Goal: Task Accomplishment & Management: Manage account settings

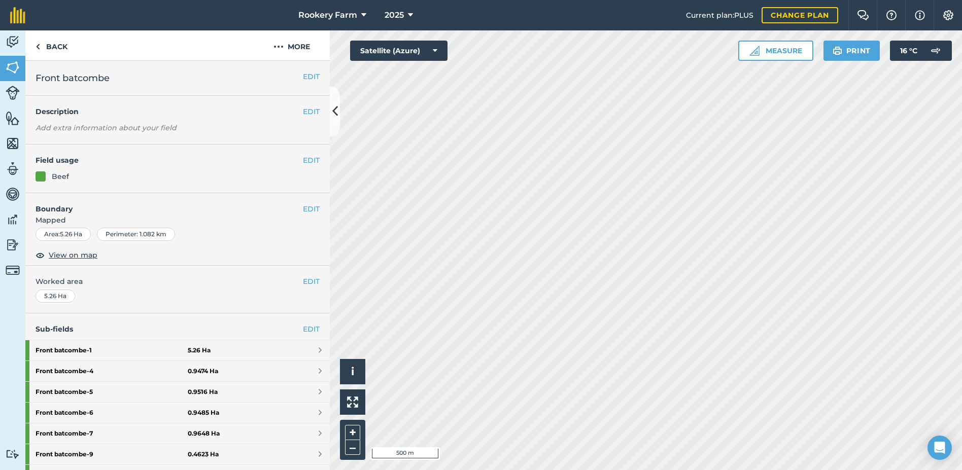
scroll to position [291, 0]
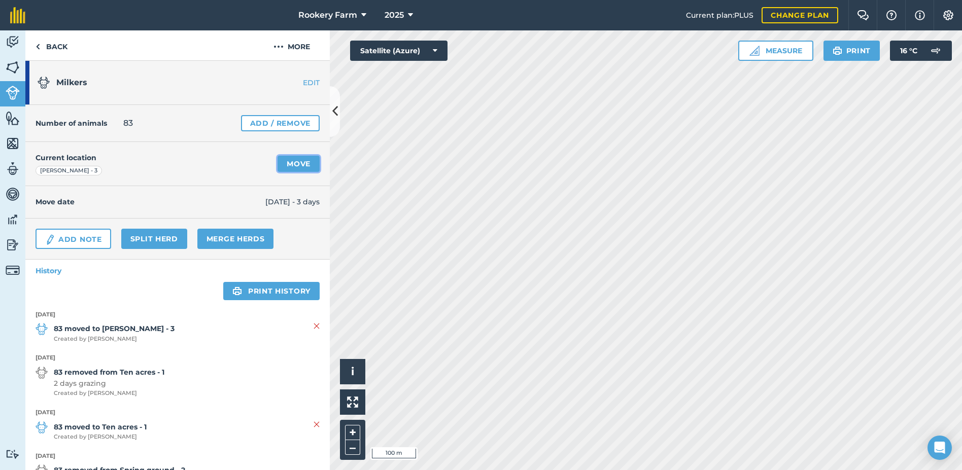
click at [281, 162] on link "Move" at bounding box center [299, 164] width 42 height 16
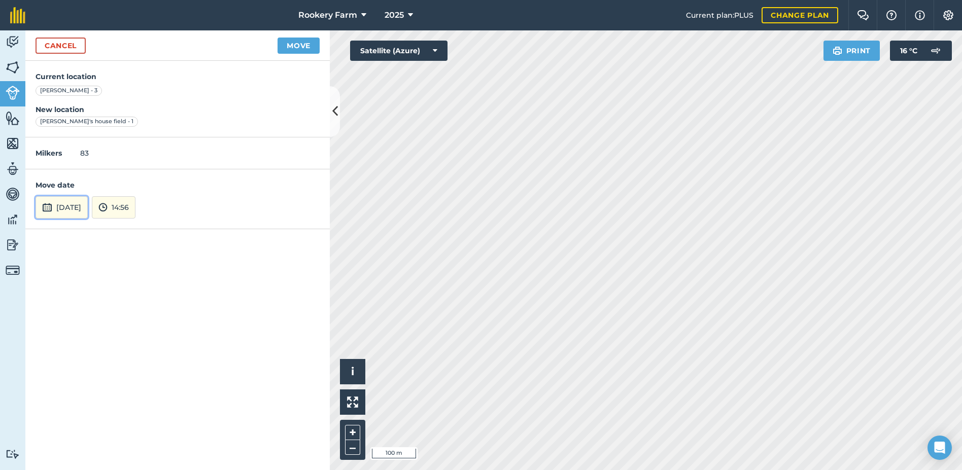
click at [88, 211] on button "[DATE]" at bounding box center [62, 207] width 52 height 22
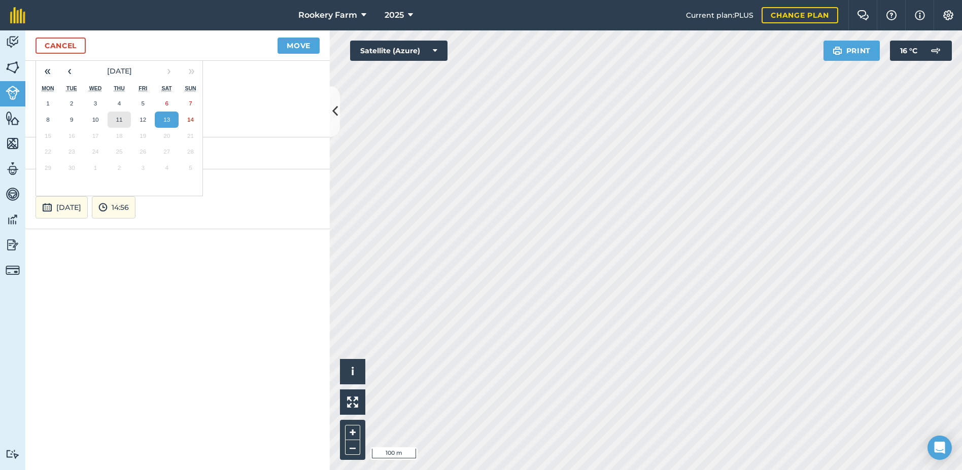
click at [116, 122] on abbr "11" at bounding box center [119, 119] width 7 height 7
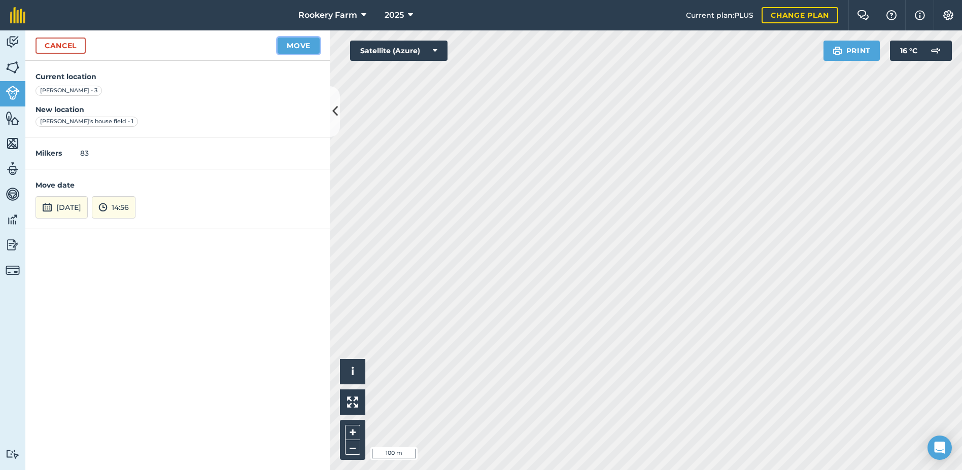
click at [295, 42] on button "Move" at bounding box center [299, 46] width 42 height 16
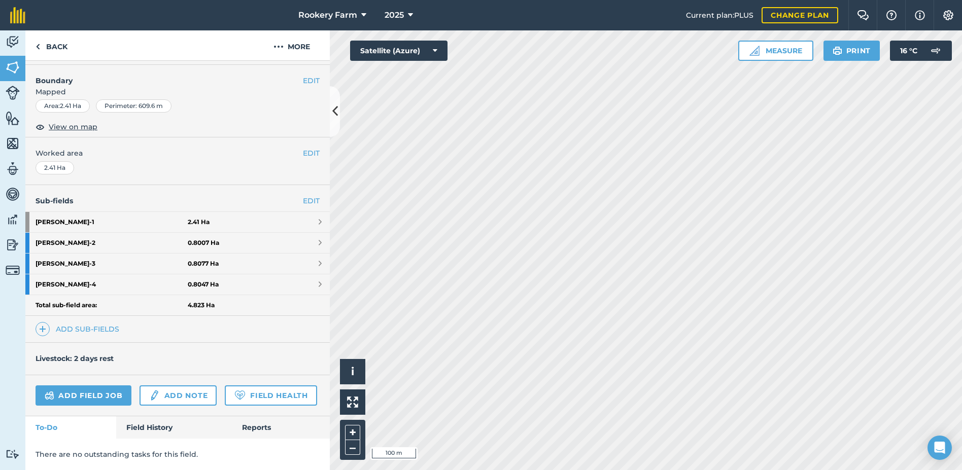
scroll to position [157, 0]
click at [95, 386] on link "Add field job" at bounding box center [84, 396] width 96 height 20
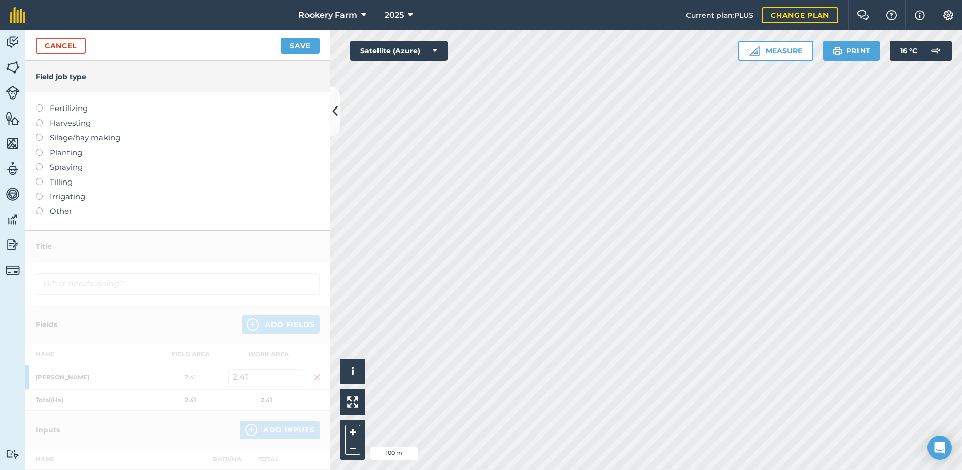
click at [36, 119] on label at bounding box center [43, 119] width 14 height 0
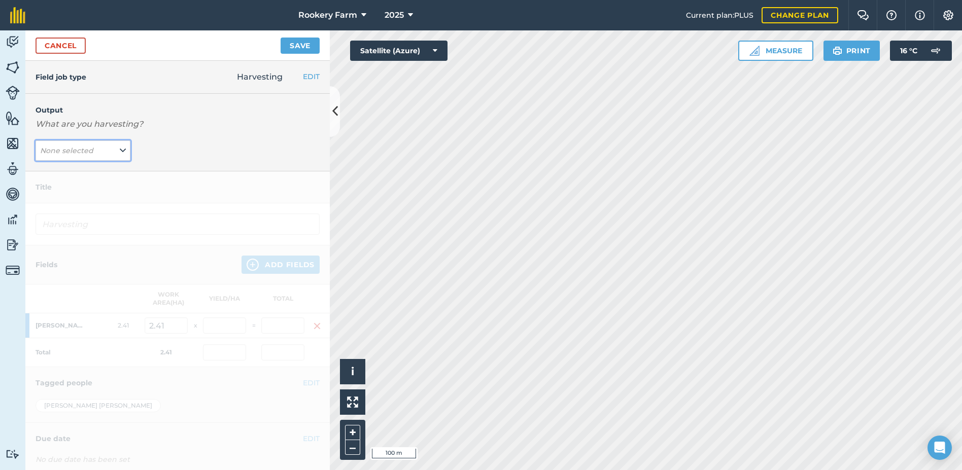
click at [124, 151] on button "None selected" at bounding box center [83, 151] width 95 height 20
click at [102, 171] on button "kg/dm/ha ( kg )" at bounding box center [83, 170] width 95 height 19
type input "Harvesting kg/dm/ha"
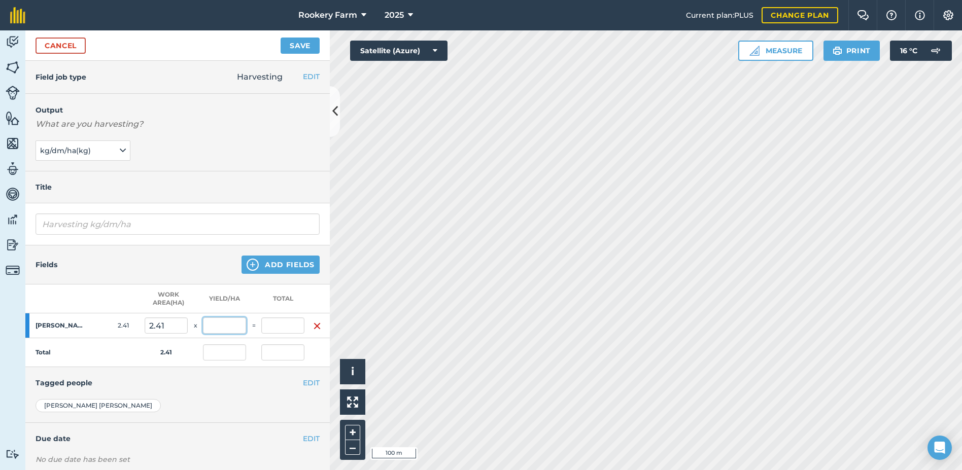
click at [223, 321] on input "text" at bounding box center [224, 326] width 43 height 16
type input "471"
type input "1,135.11"
type input "471"
type input "1,135.11"
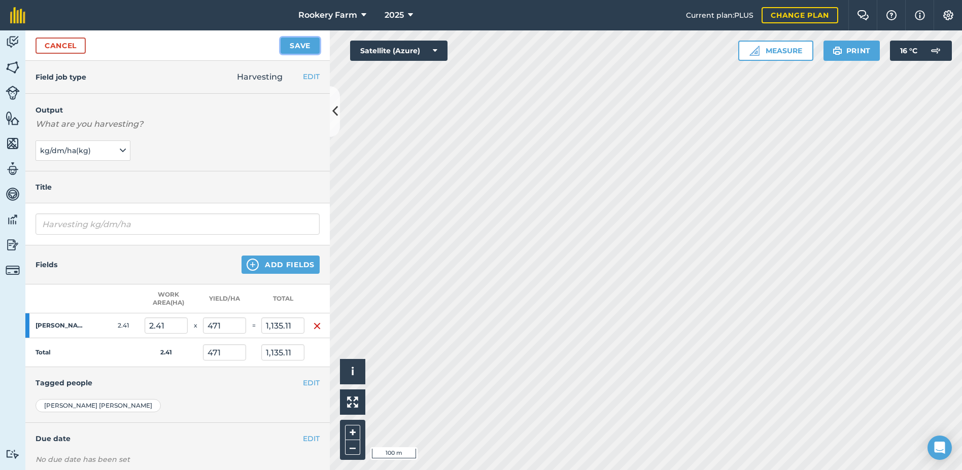
click at [309, 39] on button "Save" at bounding box center [300, 46] width 39 height 16
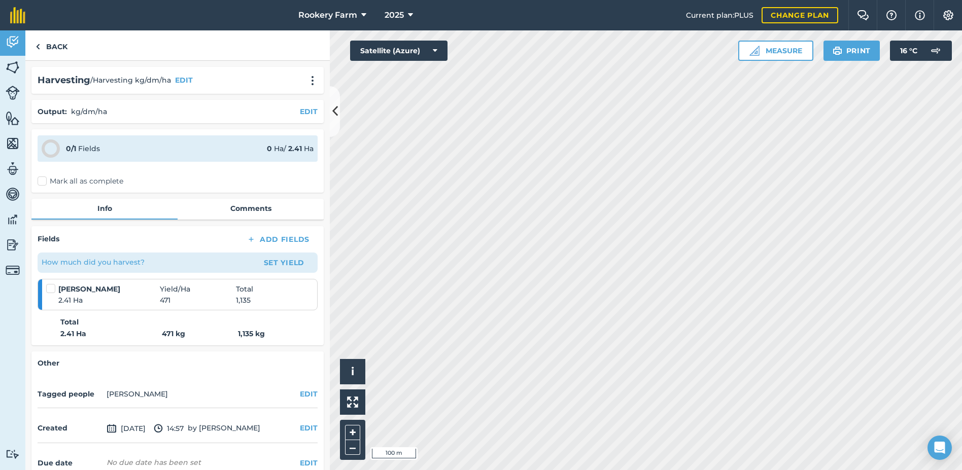
click at [43, 183] on label "Mark all as complete" at bounding box center [81, 181] width 86 height 11
click at [43, 183] on input "Mark all as complete" at bounding box center [41, 179] width 7 height 7
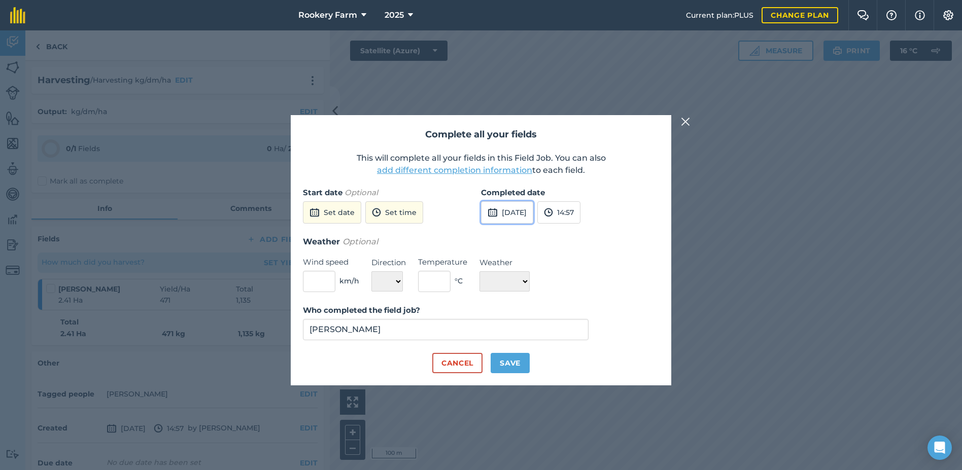
click at [523, 217] on button "[DATE]" at bounding box center [507, 212] width 52 height 22
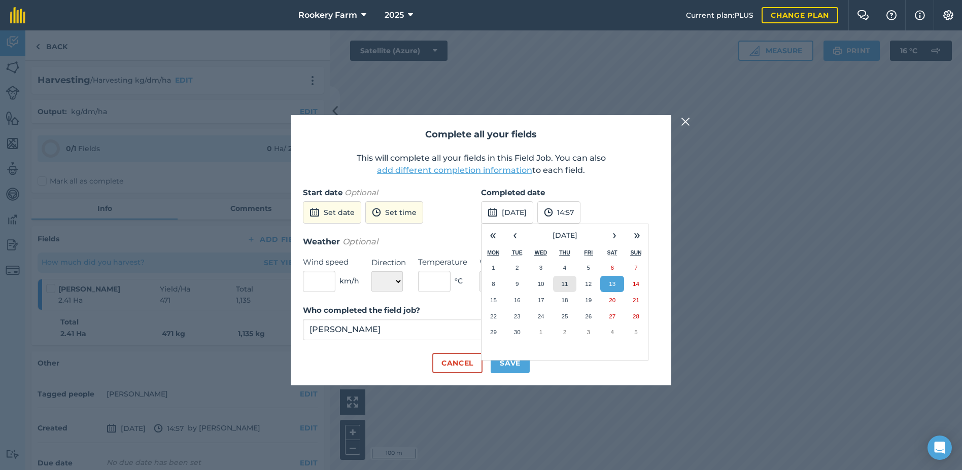
click at [564, 288] on button "11" at bounding box center [565, 284] width 24 height 16
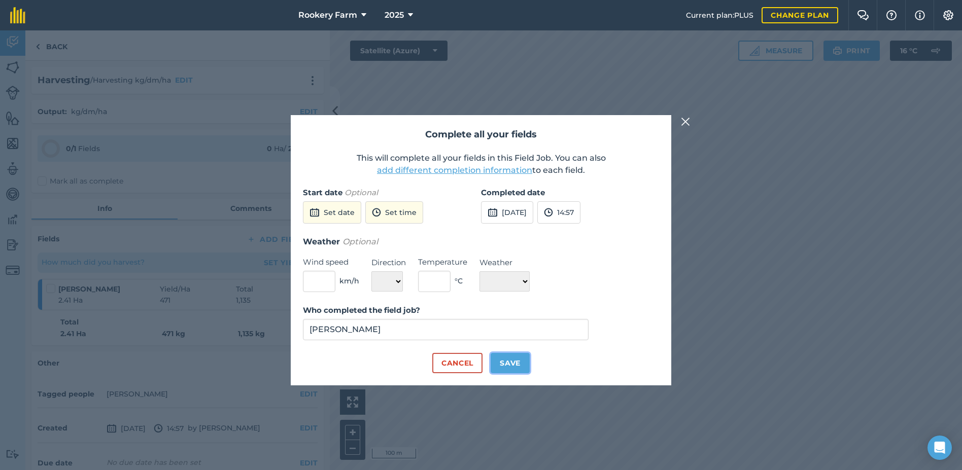
click at [510, 363] on button "Save" at bounding box center [510, 363] width 39 height 20
checkbox input "true"
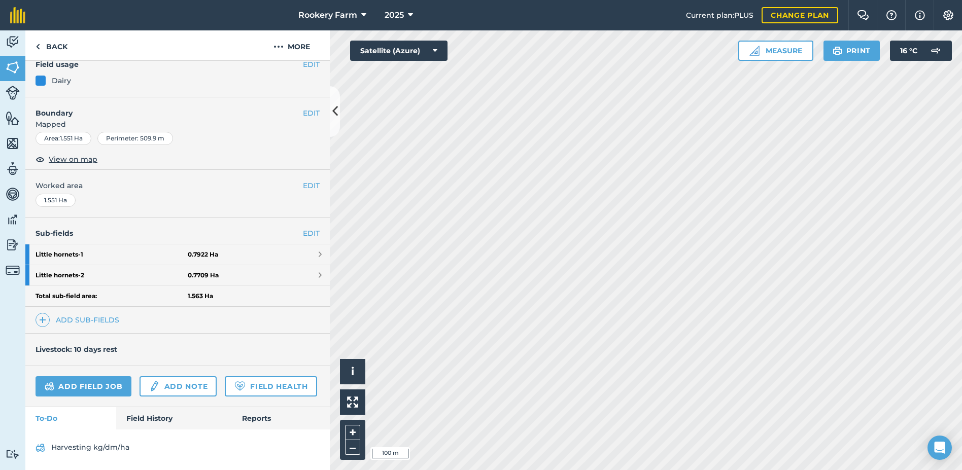
scroll to position [102, 0]
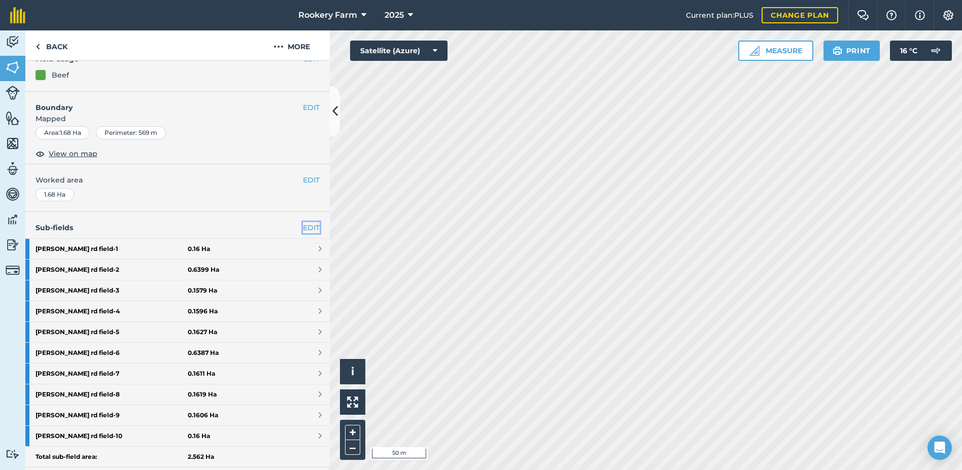
click at [303, 227] on link "EDIT" at bounding box center [311, 227] width 17 height 11
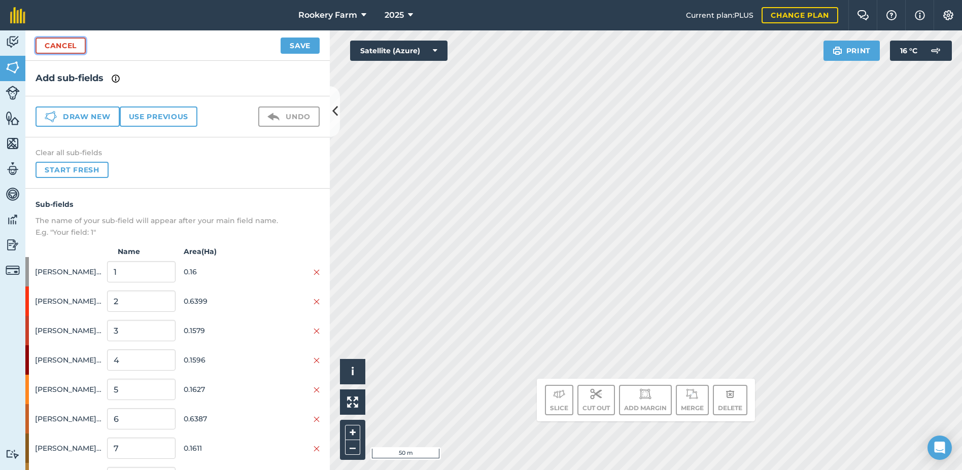
click at [76, 46] on link "Cancel" at bounding box center [61, 46] width 50 height 16
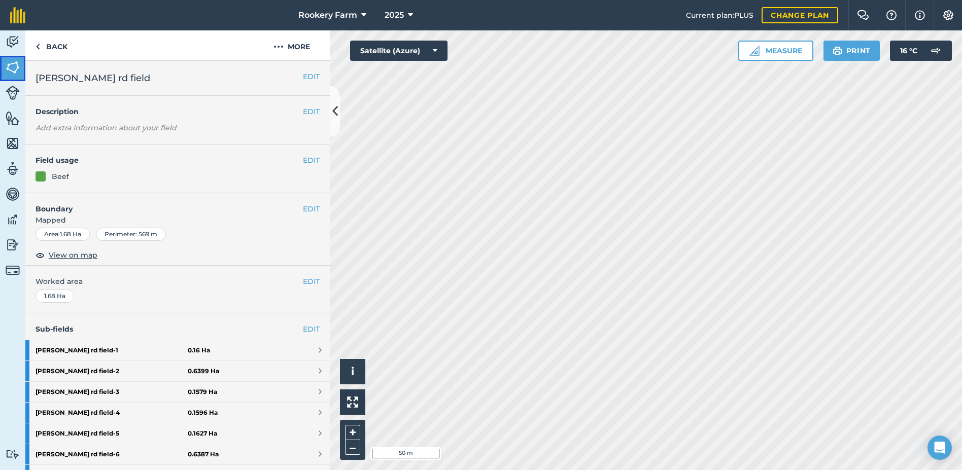
click at [15, 68] on img at bounding box center [13, 67] width 14 height 15
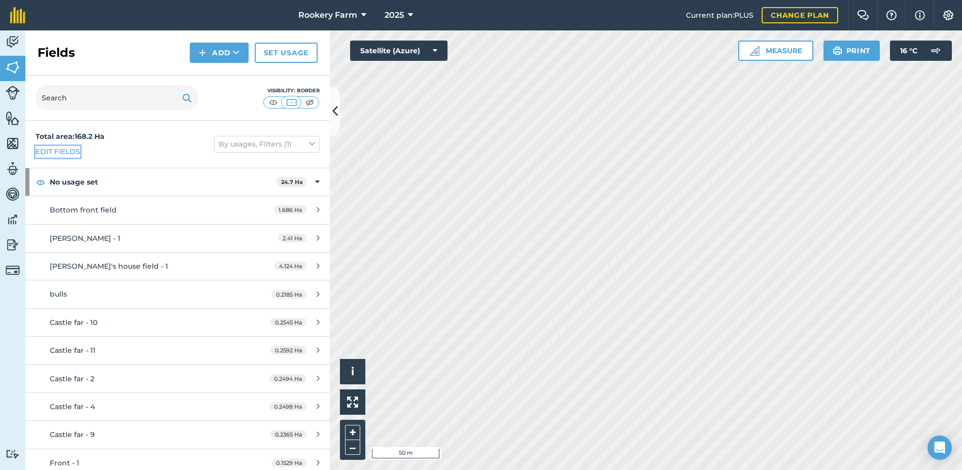
click at [62, 148] on link "Edit fields" at bounding box center [58, 151] width 45 height 11
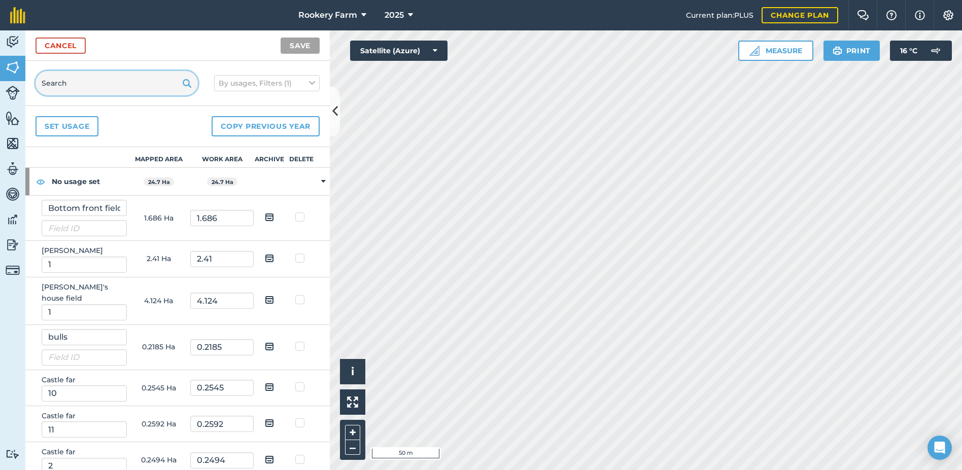
click at [97, 82] on input "text" at bounding box center [117, 83] width 162 height 24
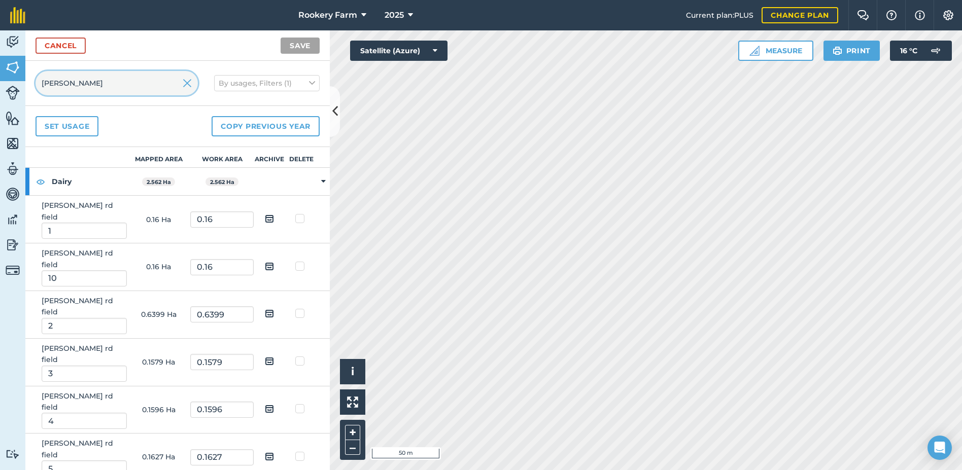
type input "[PERSON_NAME]"
click at [265, 213] on img at bounding box center [269, 219] width 9 height 12
click at [274, 213] on input "checkbox" at bounding box center [277, 215] width 7 height 7
checkbox input "true"
click at [265, 260] on img at bounding box center [269, 266] width 9 height 12
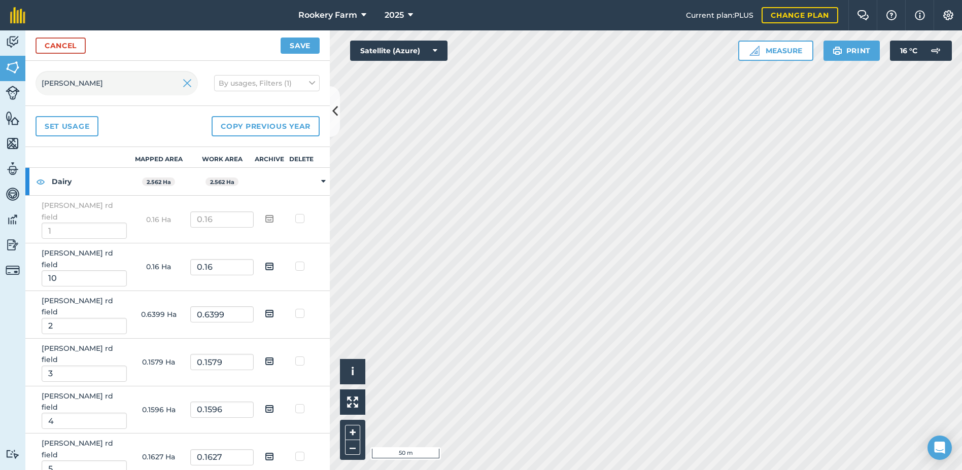
click at [274, 260] on input "checkbox" at bounding box center [277, 263] width 7 height 7
checkbox input "true"
click at [265, 308] on img at bounding box center [269, 314] width 9 height 12
click at [274, 307] on input "checkbox" at bounding box center [277, 310] width 7 height 7
checkbox input "true"
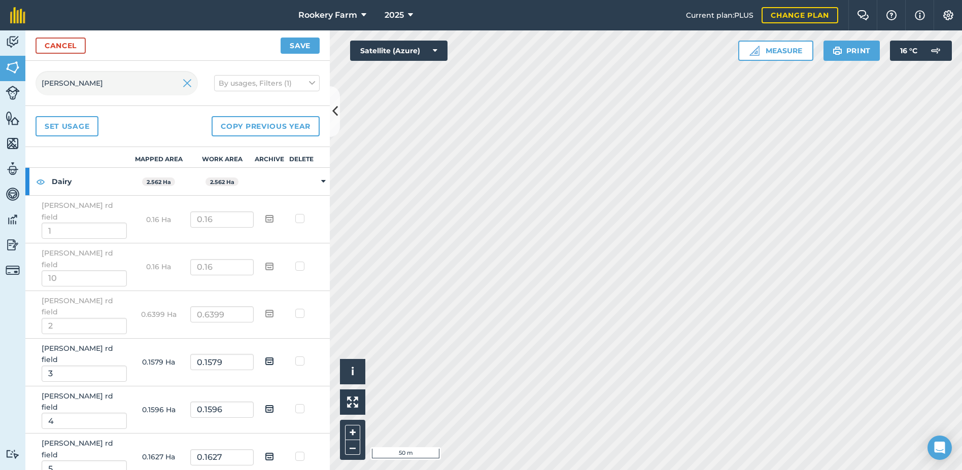
click at [265, 355] on img at bounding box center [269, 361] width 9 height 12
click at [274, 355] on input "checkbox" at bounding box center [277, 358] width 7 height 7
checkbox input "true"
click at [265, 403] on img at bounding box center [269, 409] width 9 height 12
click at [274, 402] on input "checkbox" at bounding box center [277, 405] width 7 height 7
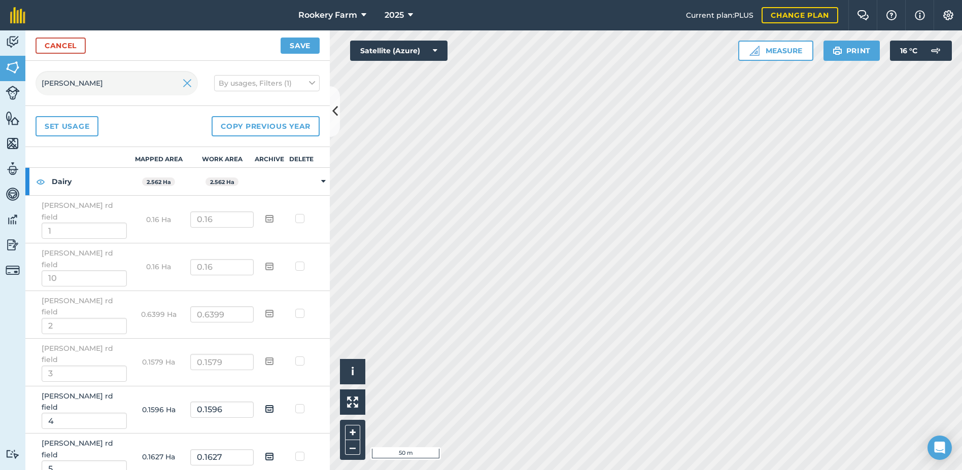
checkbox input "true"
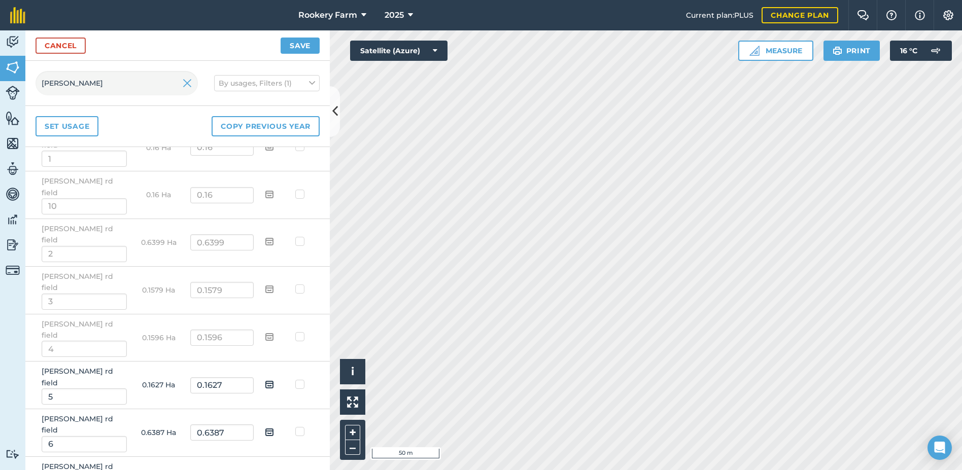
scroll to position [88, 0]
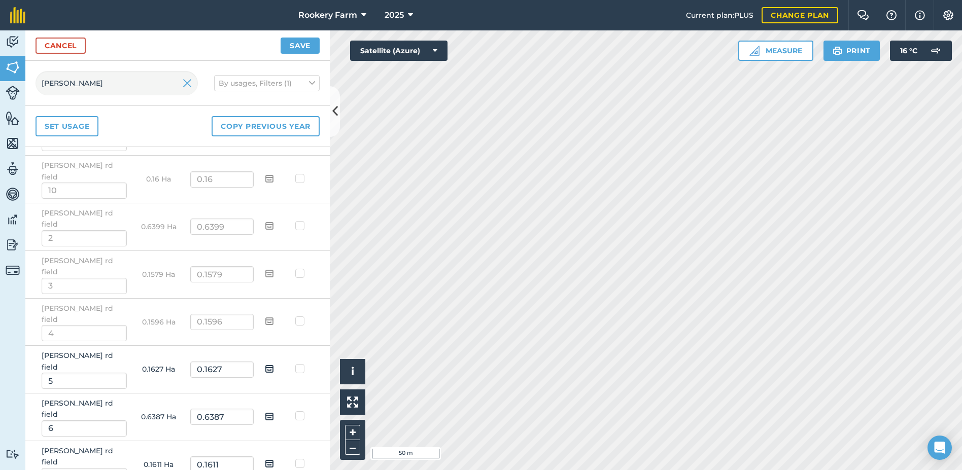
click at [265, 363] on img at bounding box center [269, 369] width 9 height 12
click at [274, 362] on input "checkbox" at bounding box center [277, 365] width 7 height 7
checkbox input "true"
drag, startPoint x: 265, startPoint y: 339, endPoint x: 265, endPoint y: 363, distance: 23.9
click at [265, 411] on img at bounding box center [269, 417] width 9 height 12
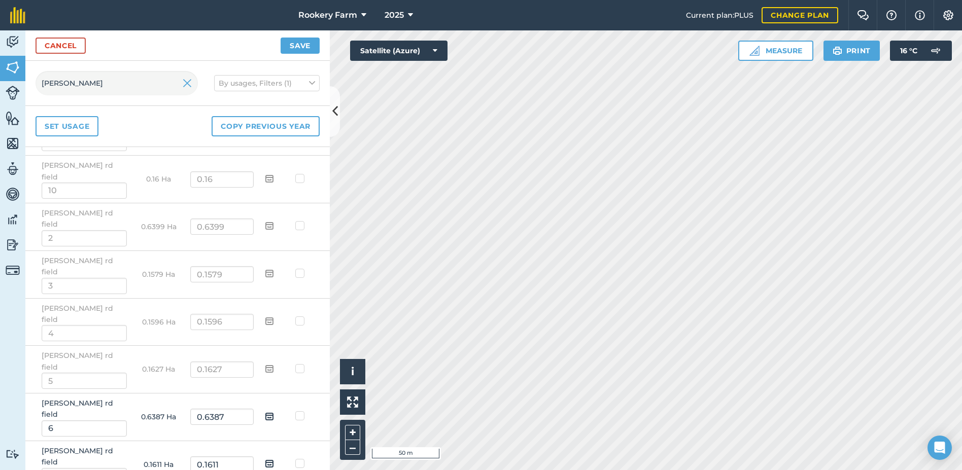
click at [274, 410] on input "checkbox" at bounding box center [277, 413] width 7 height 7
checkbox input "true"
click at [265, 458] on img at bounding box center [269, 464] width 9 height 12
click at [274, 457] on input "checkbox" at bounding box center [277, 460] width 7 height 7
checkbox input "true"
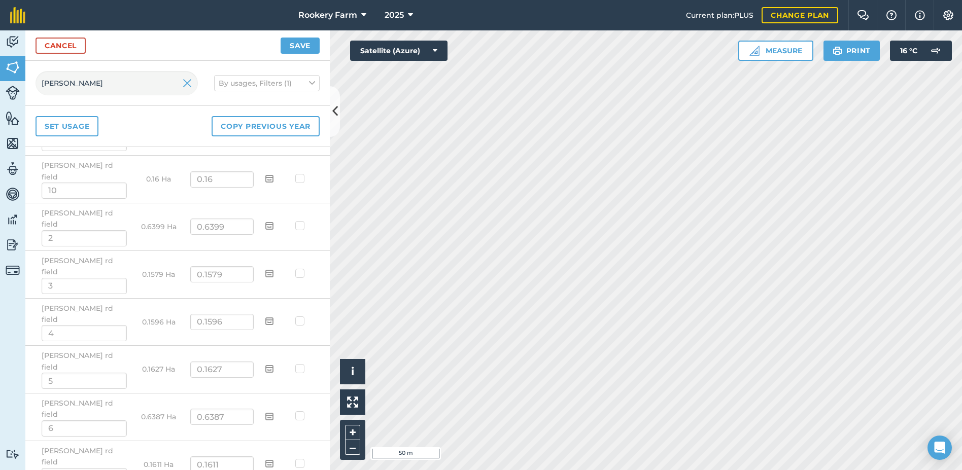
checkbox input "true"
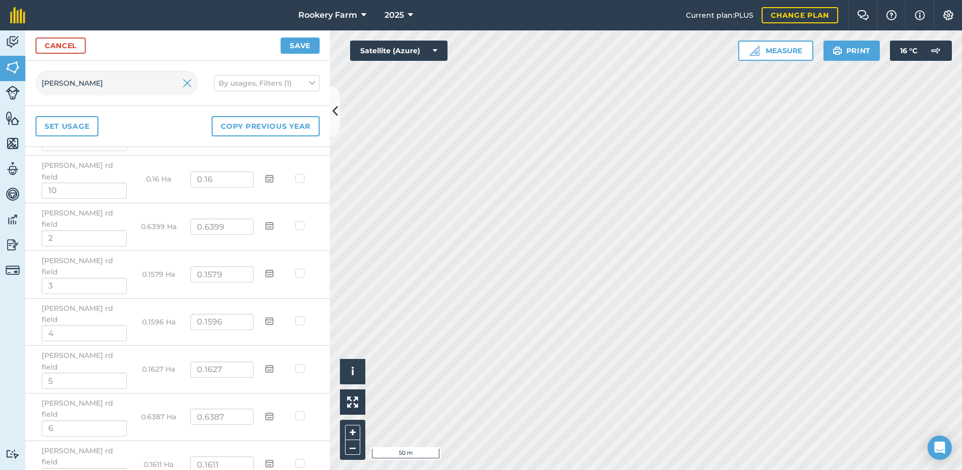
checkbox input "true"
click at [302, 44] on button "Save" at bounding box center [300, 46] width 39 height 16
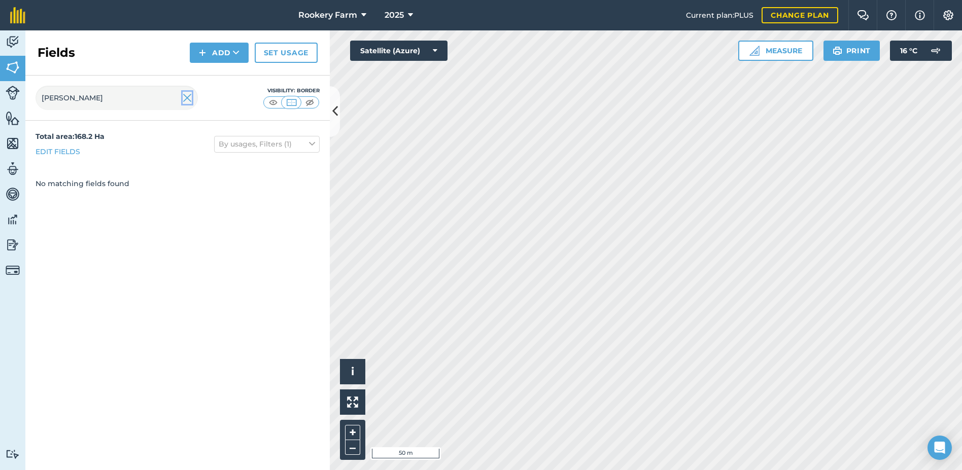
click at [186, 98] on img at bounding box center [187, 98] width 9 height 12
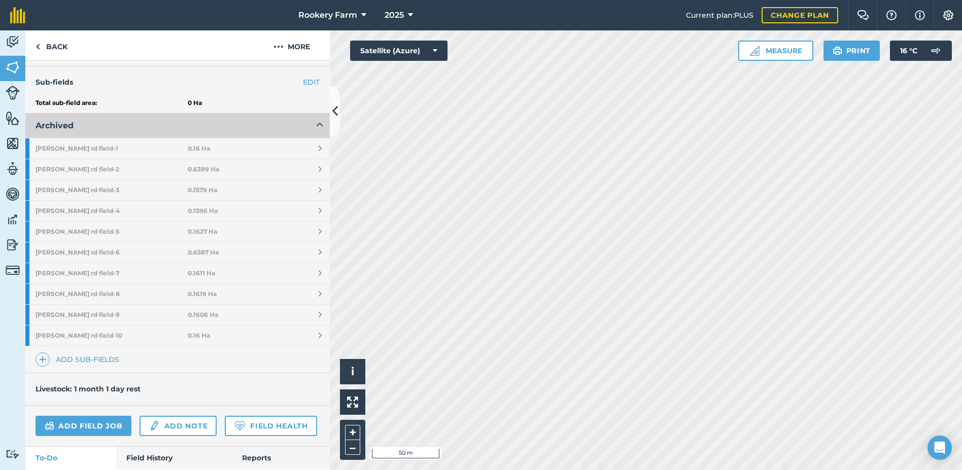
scroll to position [254, 0]
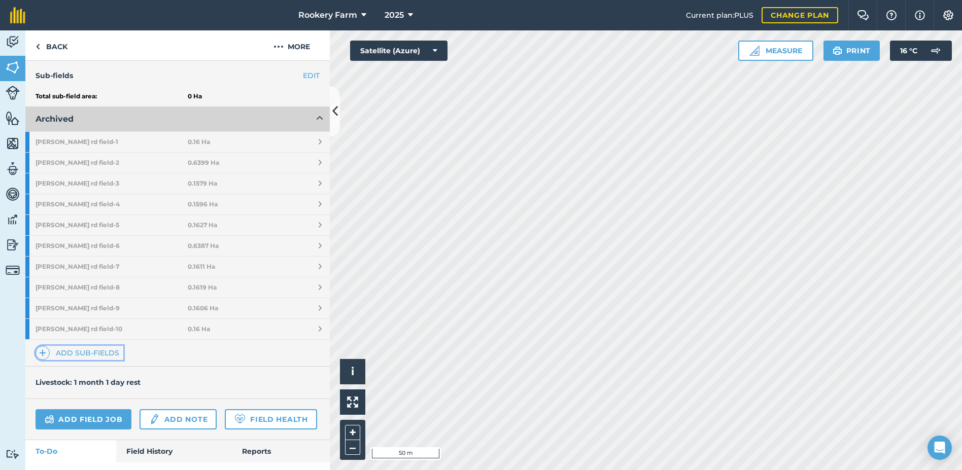
click at [103, 355] on link "Add sub-fields" at bounding box center [80, 353] width 88 height 14
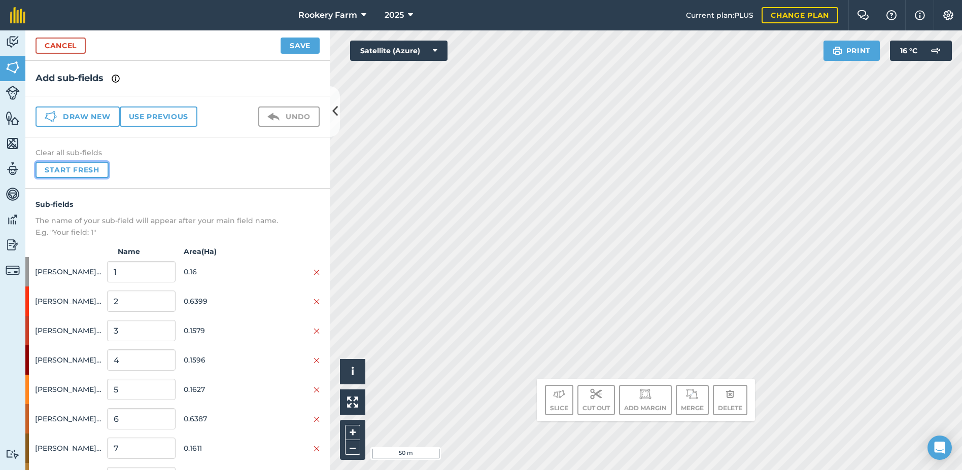
click at [92, 166] on button "Start fresh" at bounding box center [72, 170] width 73 height 16
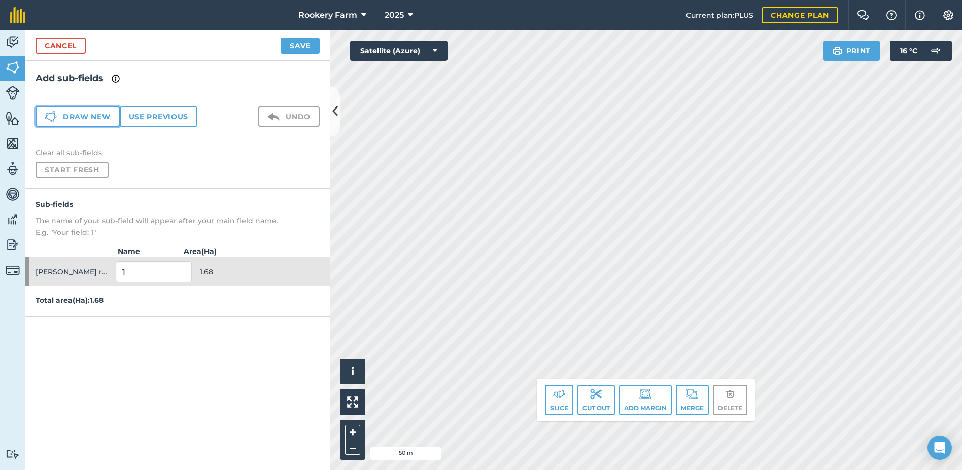
click at [108, 117] on button "Draw new" at bounding box center [78, 117] width 84 height 20
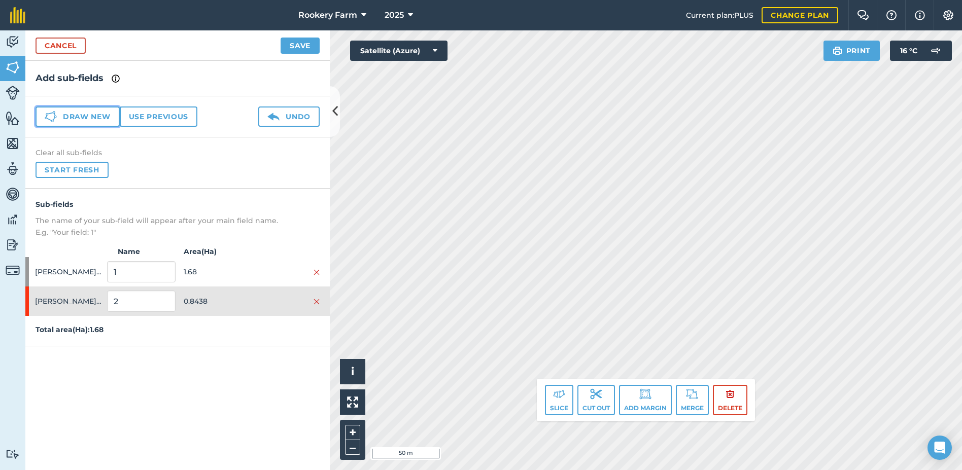
click at [100, 119] on button "Draw new" at bounding box center [78, 117] width 84 height 20
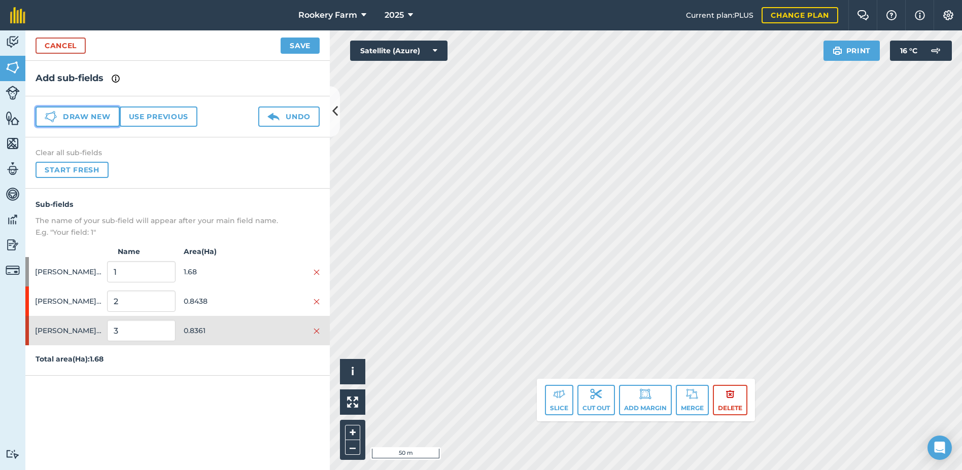
click at [85, 113] on button "Draw new" at bounding box center [78, 117] width 84 height 20
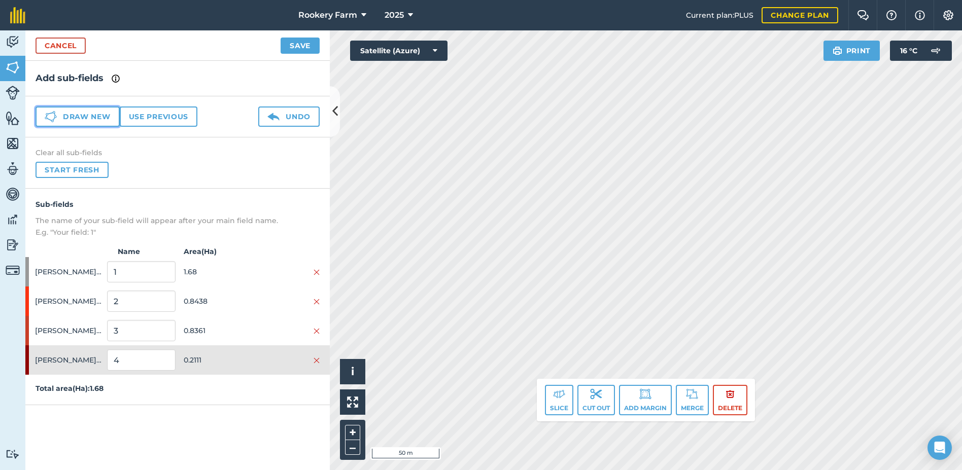
click at [101, 118] on button "Draw new" at bounding box center [78, 117] width 84 height 20
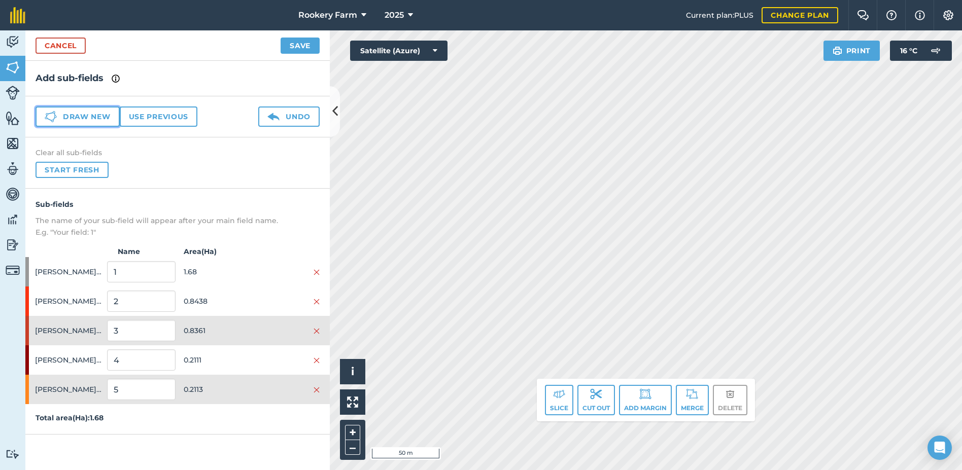
click at [112, 116] on button "Draw new" at bounding box center [78, 117] width 84 height 20
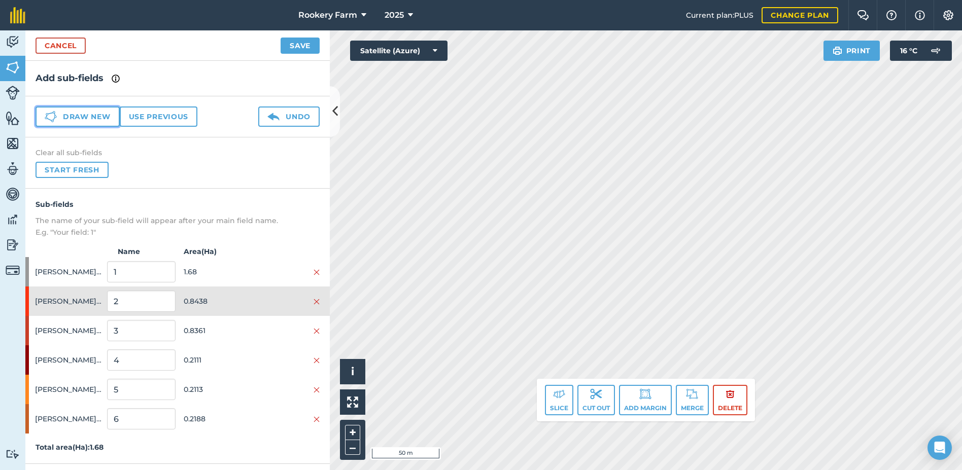
click at [92, 117] on button "Draw new" at bounding box center [78, 117] width 84 height 20
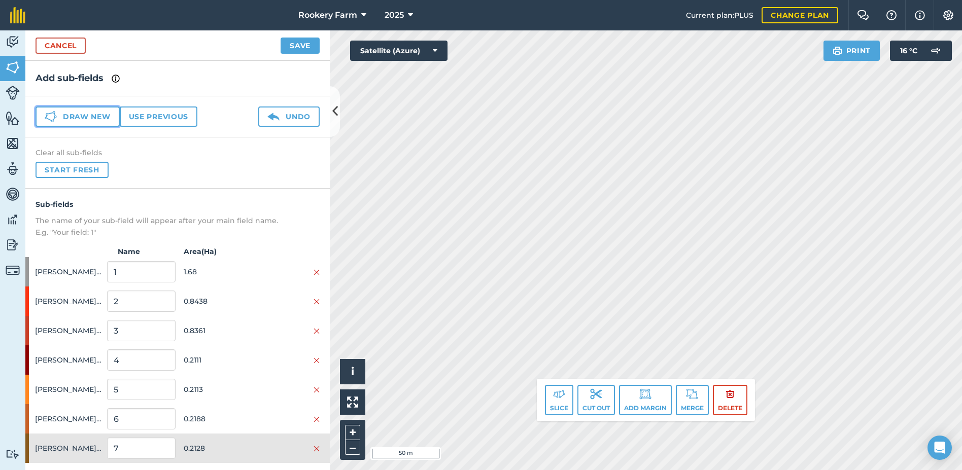
click at [108, 115] on button "Draw new" at bounding box center [78, 117] width 84 height 20
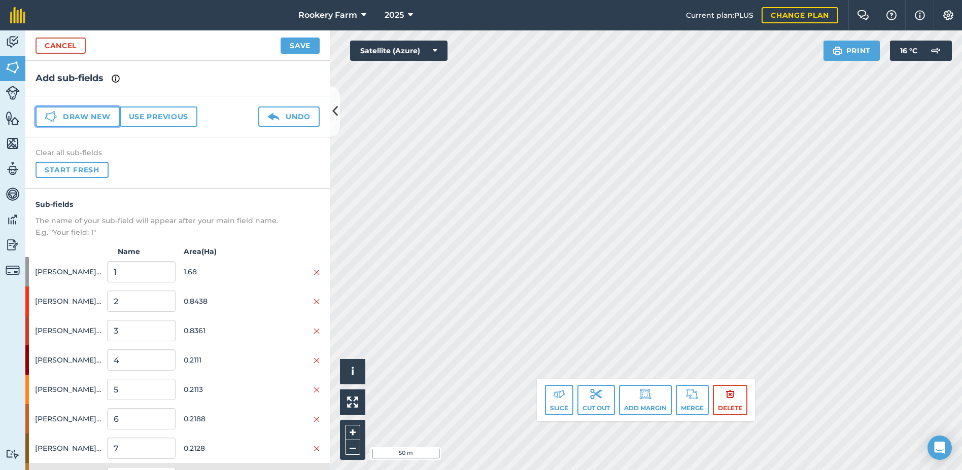
click at [110, 118] on button "Draw new" at bounding box center [78, 117] width 84 height 20
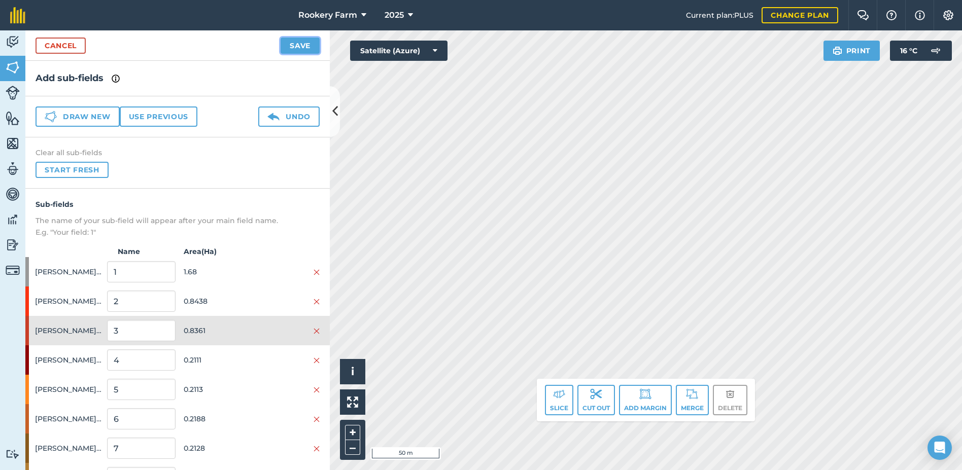
click at [295, 44] on button "Save" at bounding box center [300, 46] width 39 height 16
